Goal: Navigation & Orientation: Find specific page/section

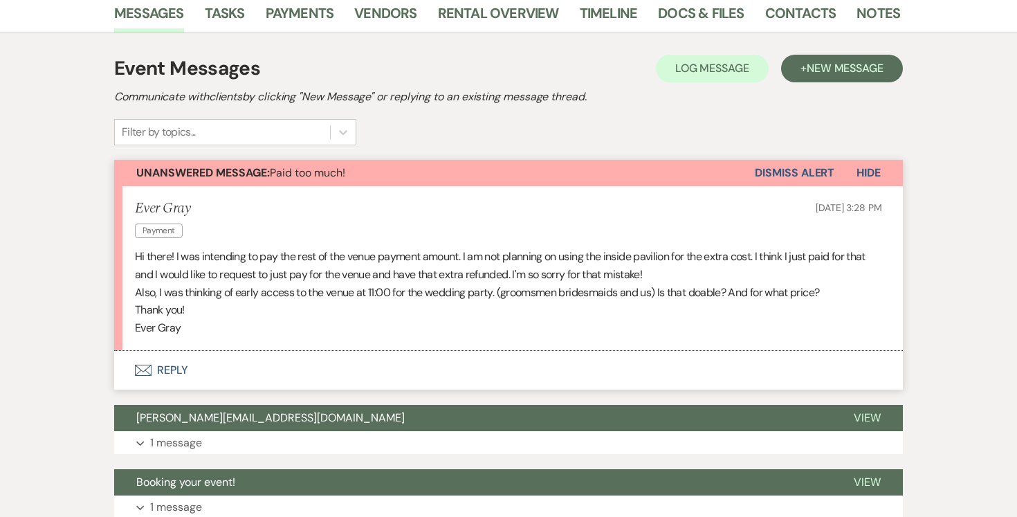
click at [172, 369] on button "Envelope Reply" at bounding box center [508, 370] width 788 height 39
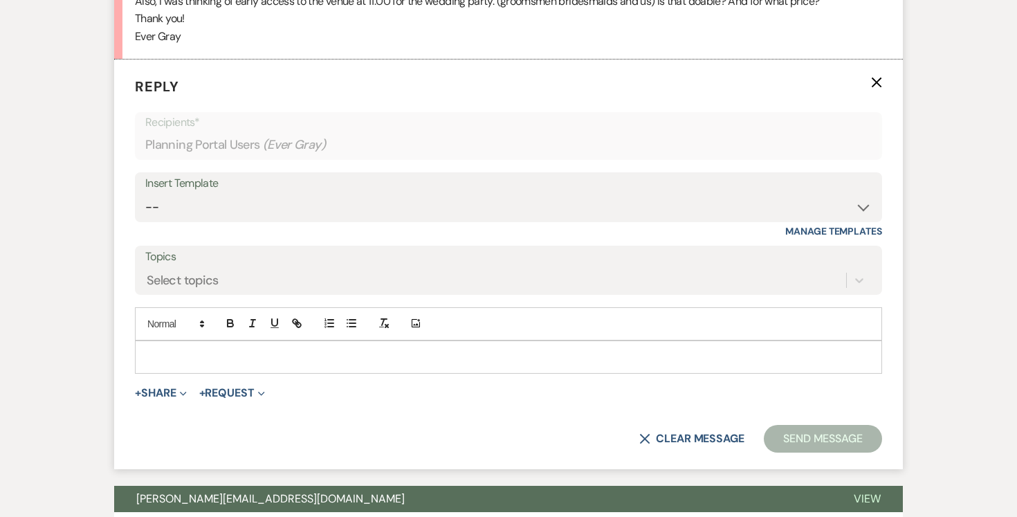
scroll to position [528, 0]
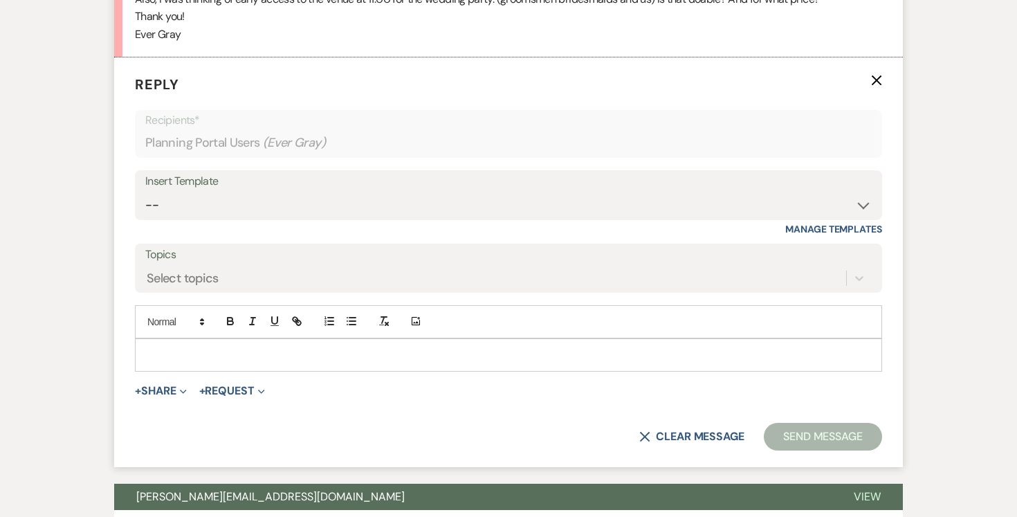
click at [239, 367] on div at bounding box center [509, 355] width 746 height 32
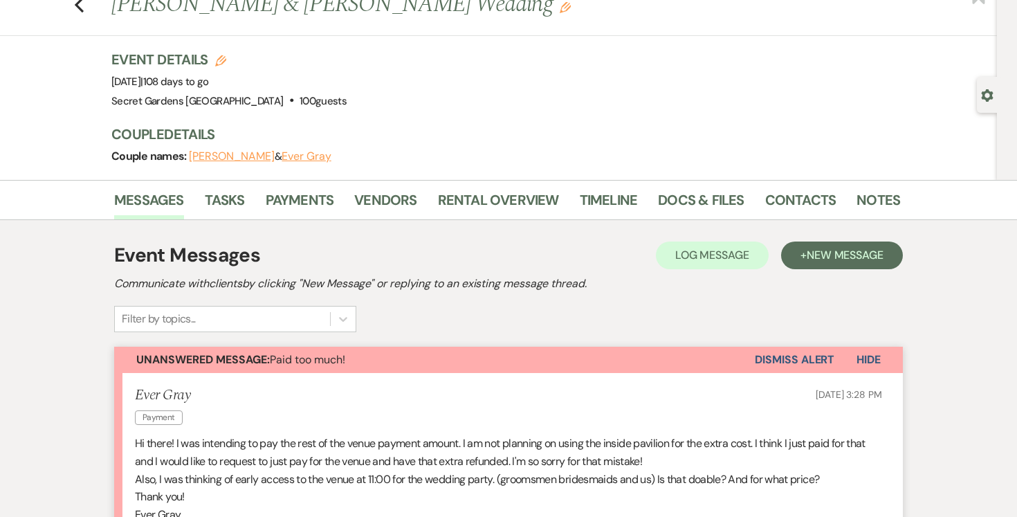
scroll to position [36, 0]
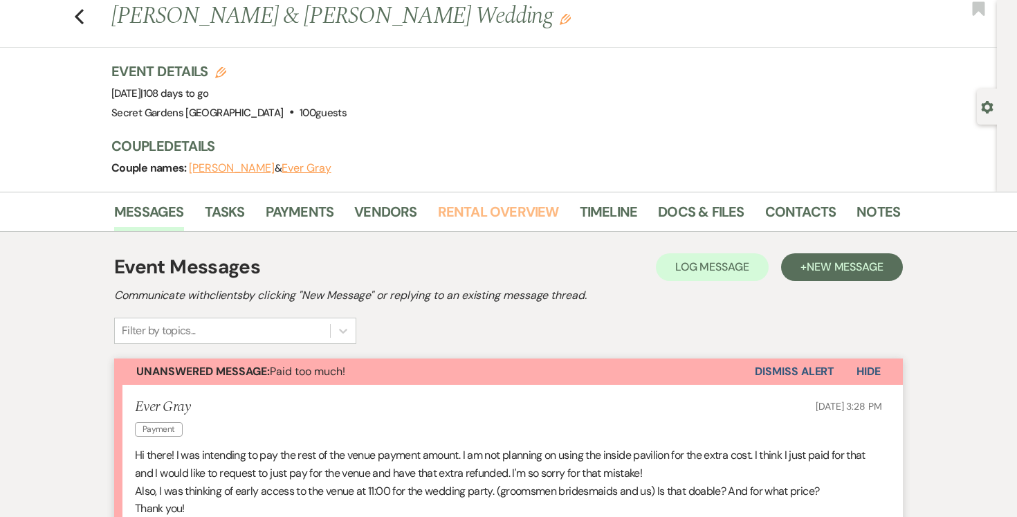
click at [470, 213] on link "Rental Overview" at bounding box center [498, 216] width 121 height 30
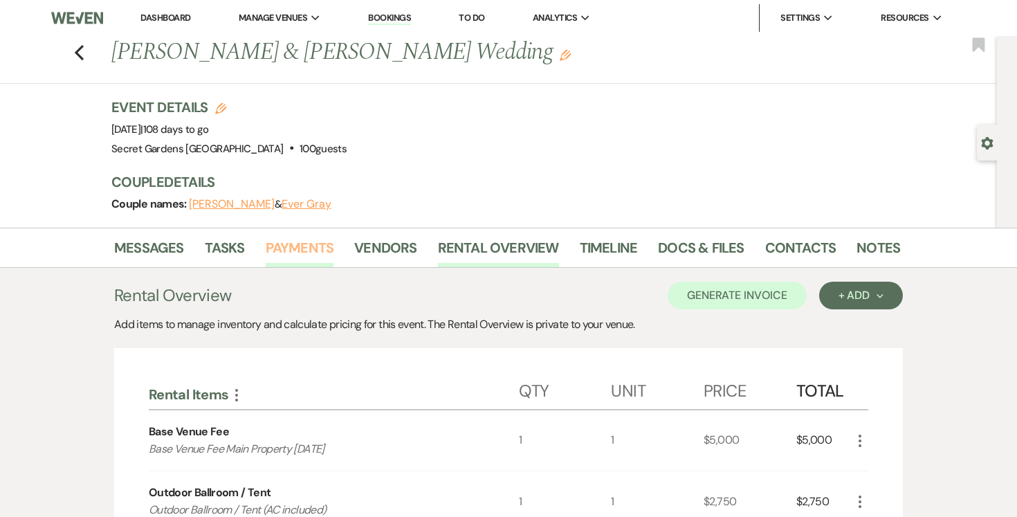
scroll to position [2, 0]
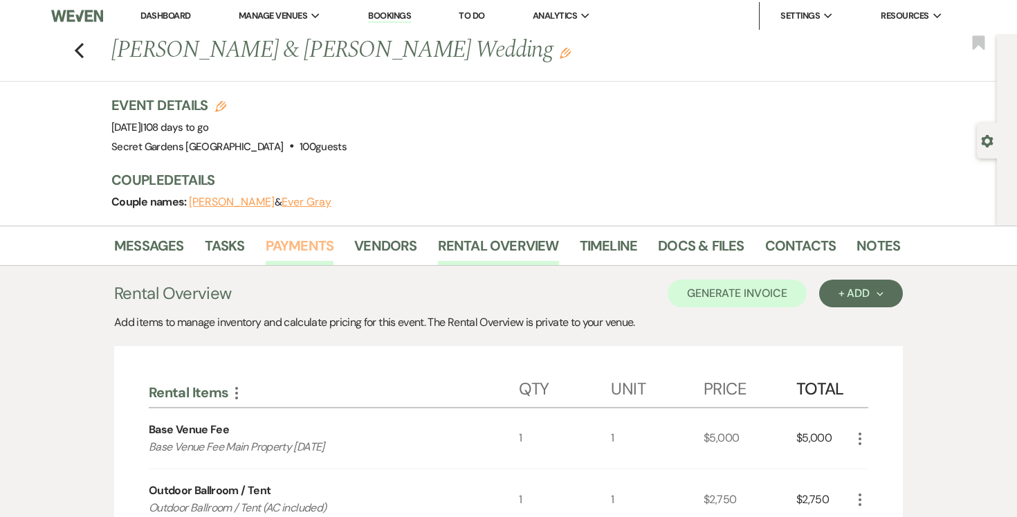
click at [305, 246] on link "Payments" at bounding box center [300, 249] width 68 height 30
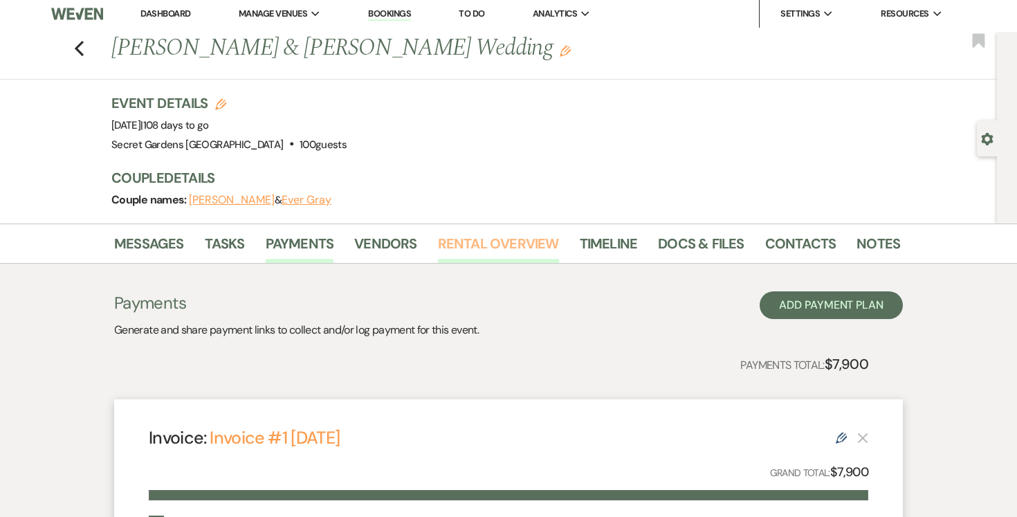
click at [479, 241] on link "Rental Overview" at bounding box center [498, 247] width 121 height 30
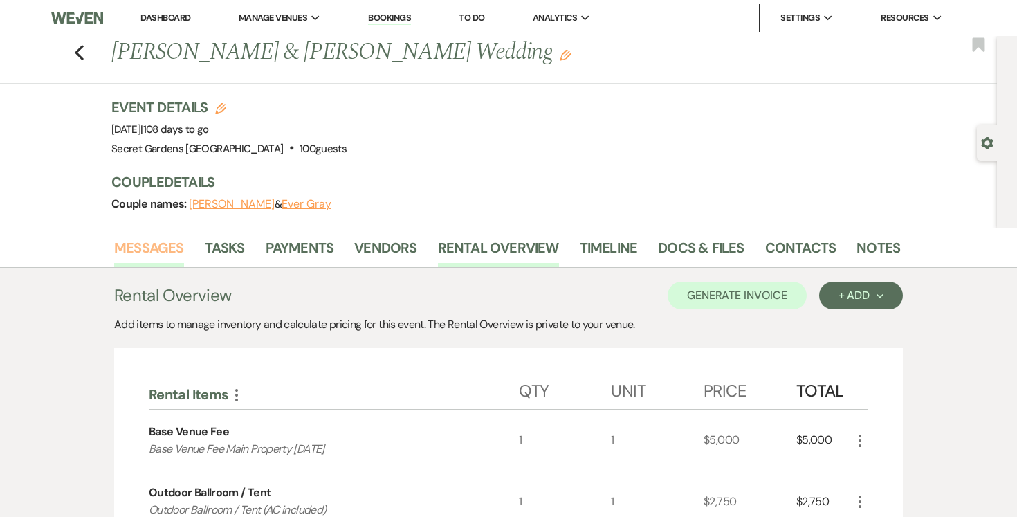
click at [165, 244] on link "Messages" at bounding box center [149, 252] width 70 height 30
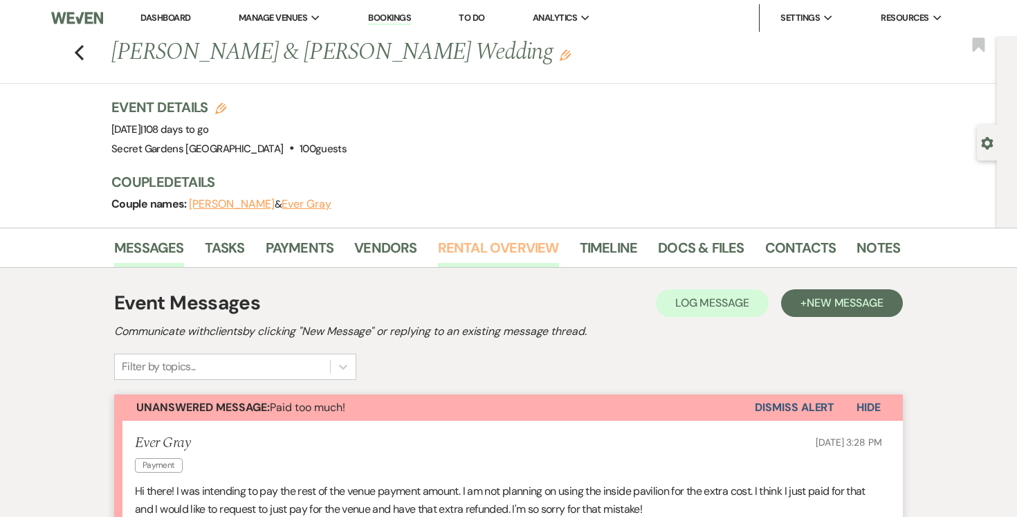
drag, startPoint x: 524, startPoint y: 246, endPoint x: 516, endPoint y: 243, distance: 7.9
click at [524, 246] on link "Rental Overview" at bounding box center [498, 252] width 121 height 30
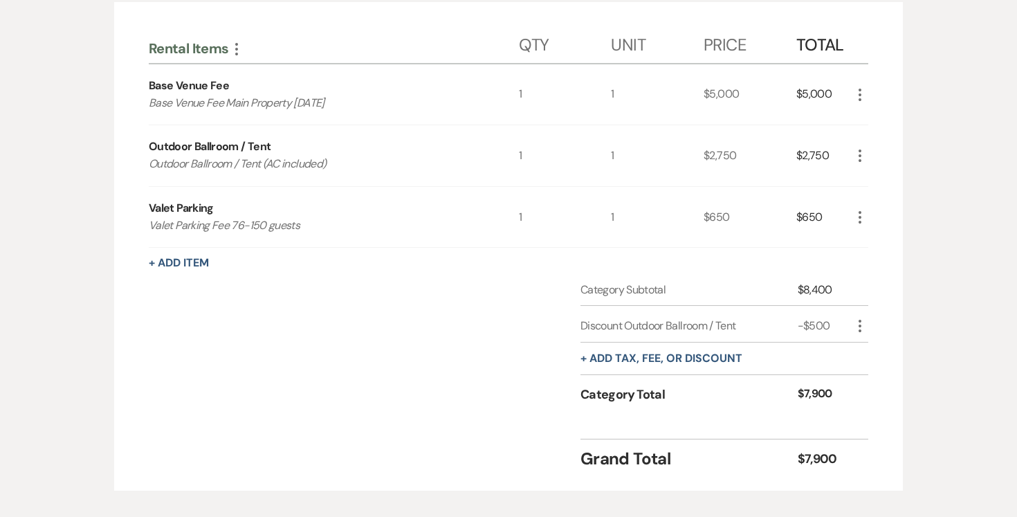
scroll to position [334, 0]
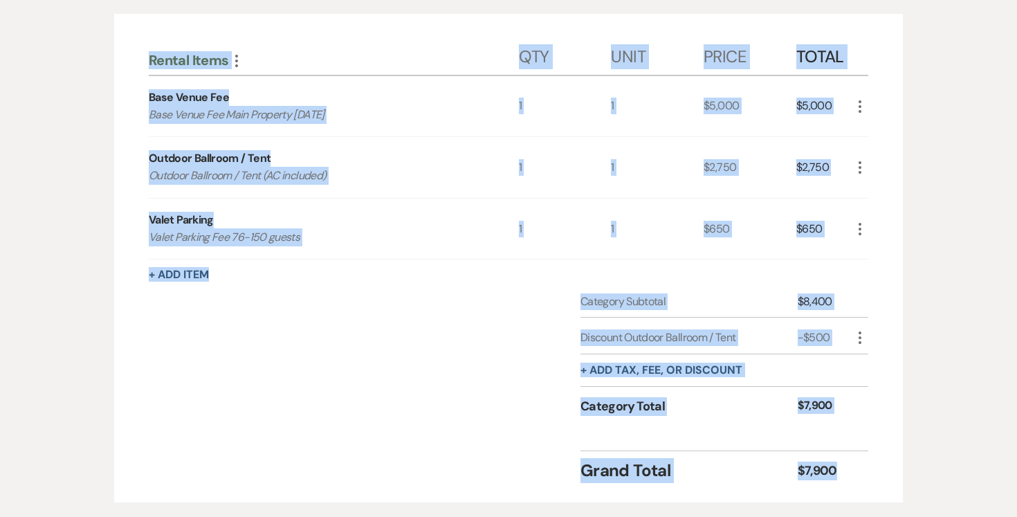
drag, startPoint x: 151, startPoint y: 63, endPoint x: 863, endPoint y: 465, distance: 817.2
click at [863, 465] on div "Rental Items More Qty Unit Price Total Base Venue Fee Base Venue Fee Main Prope…" at bounding box center [508, 258] width 719 height 450
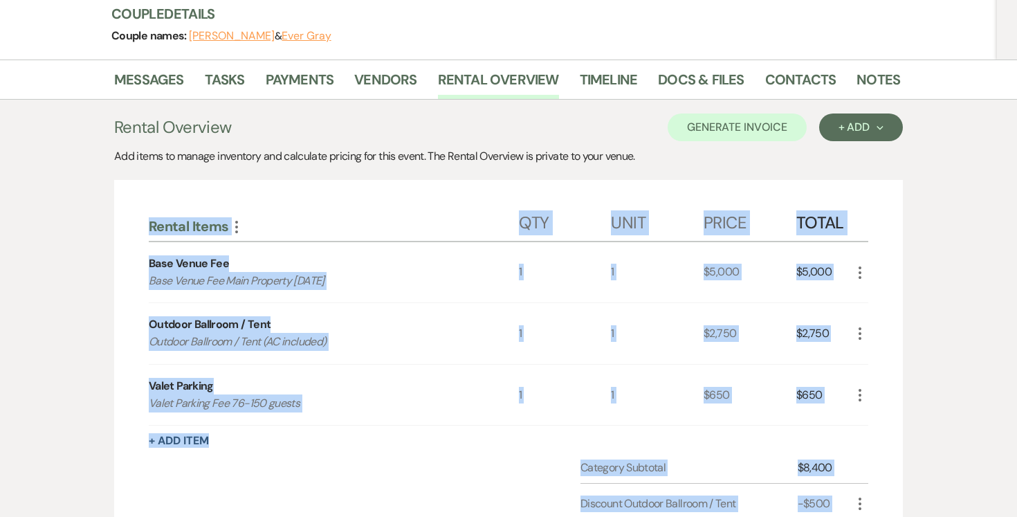
scroll to position [169, 0]
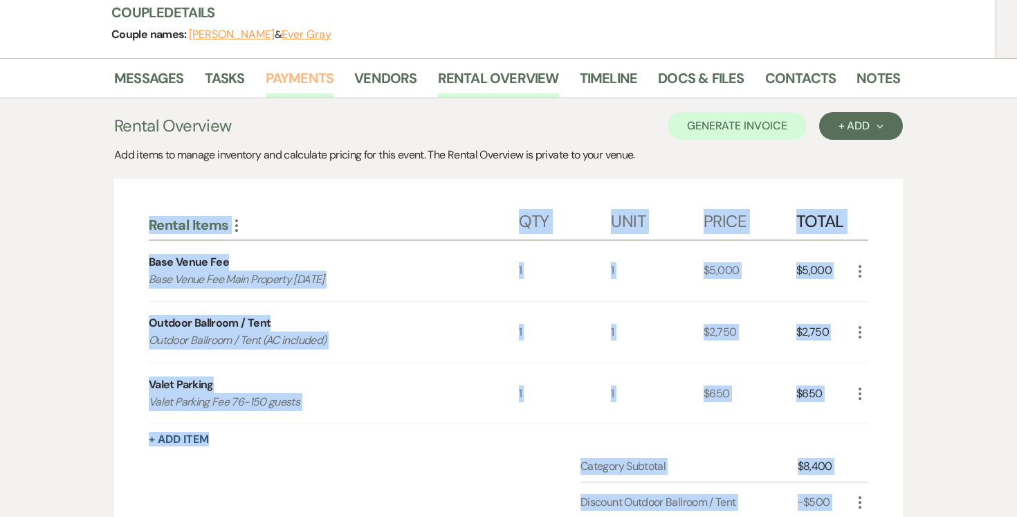
click at [296, 77] on link "Payments" at bounding box center [300, 82] width 68 height 30
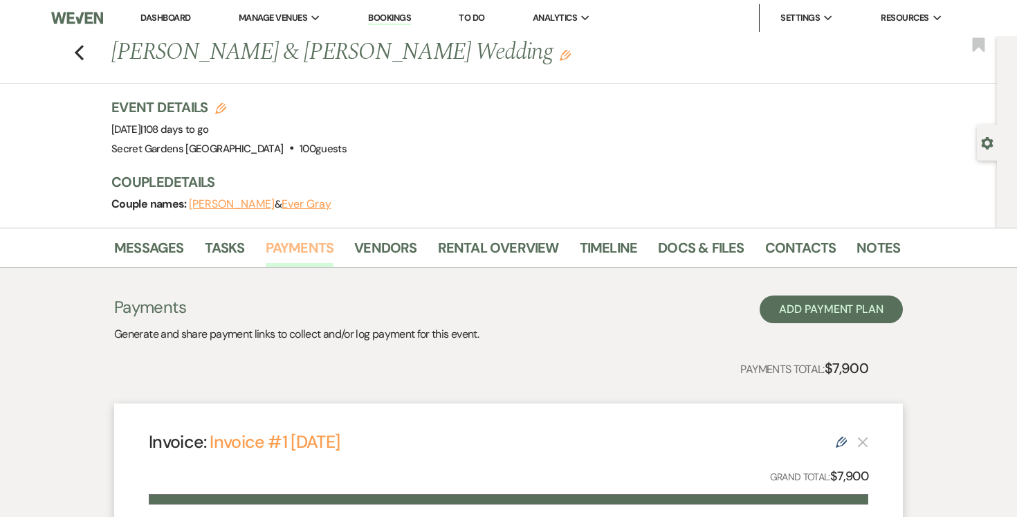
scroll to position [1, 0]
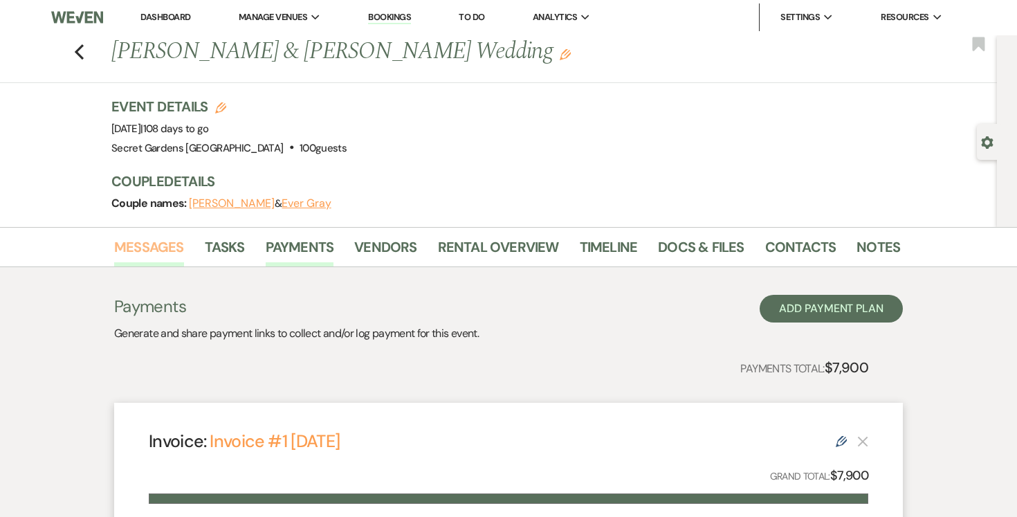
click at [154, 245] on link "Messages" at bounding box center [149, 251] width 70 height 30
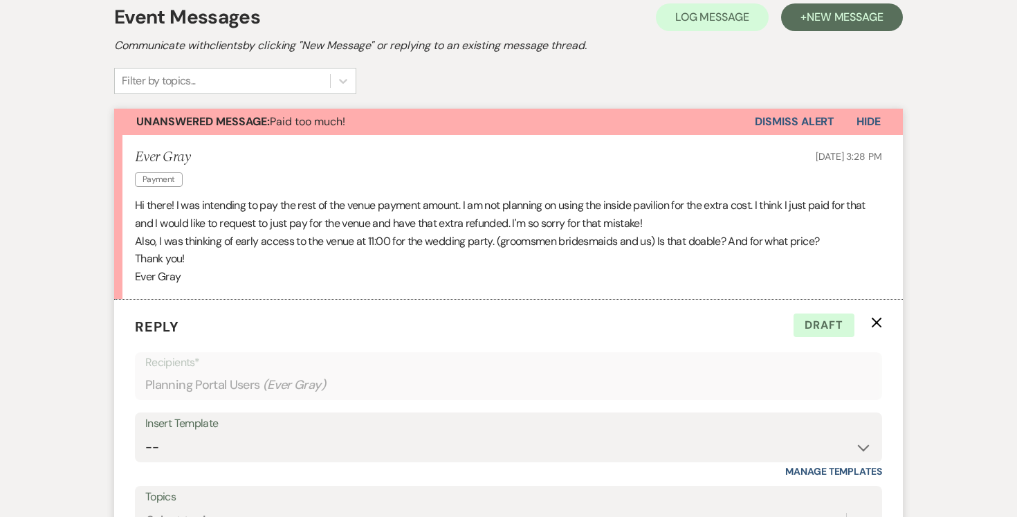
scroll to position [293, 0]
